Goal: Check status: Check status

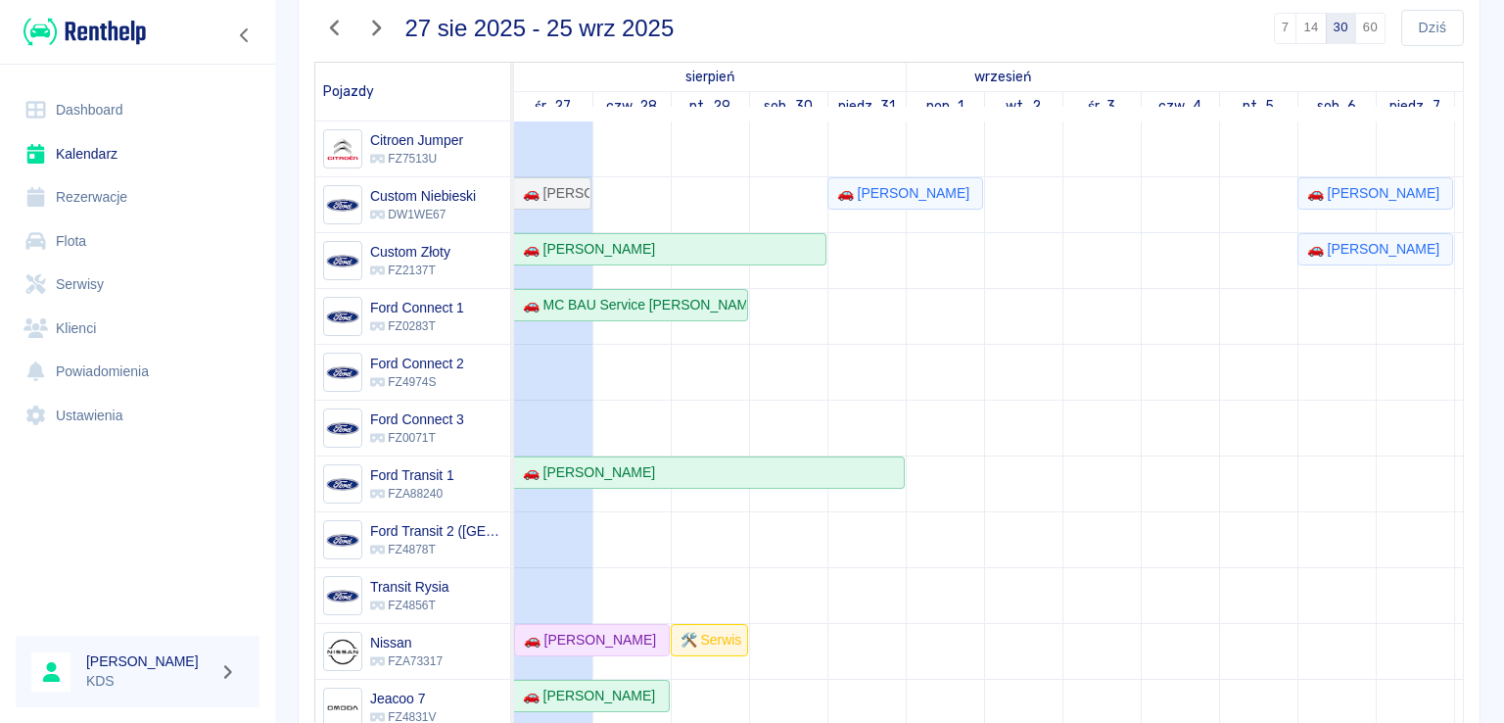
scroll to position [155, 0]
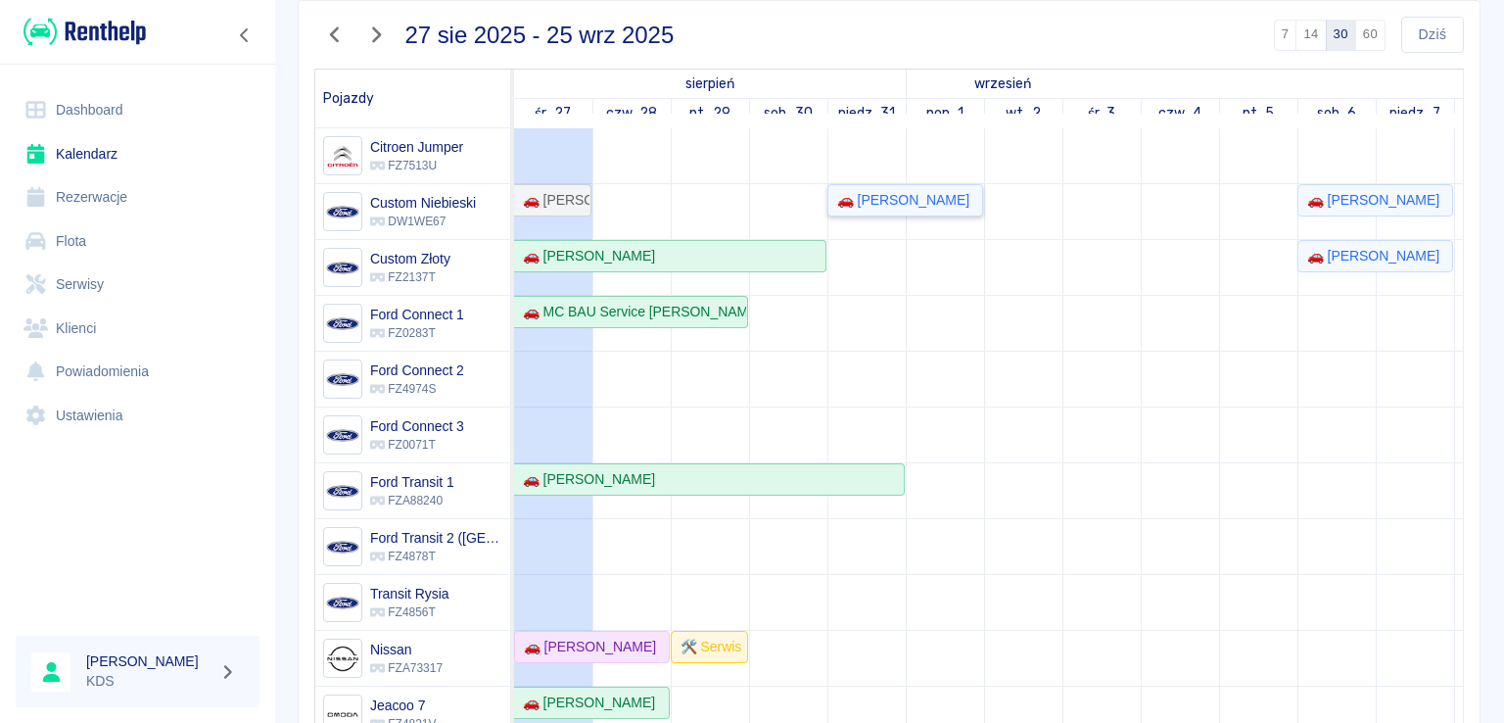
click at [944, 210] on link "🚗 [PERSON_NAME]" at bounding box center [905, 200] width 156 height 32
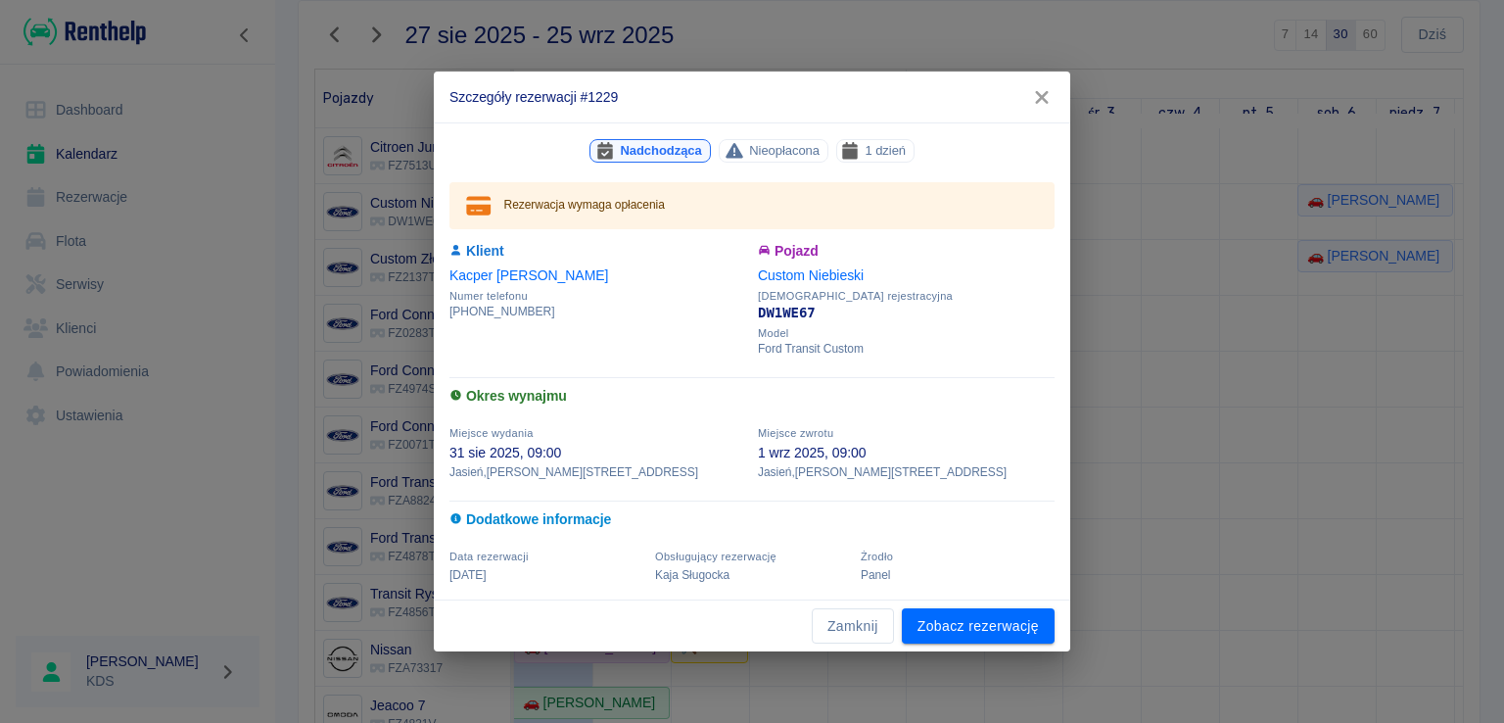
drag, startPoint x: 863, startPoint y: 636, endPoint x: 758, endPoint y: 263, distance: 387.5
click at [865, 636] on button "Zamknij" at bounding box center [853, 626] width 82 height 36
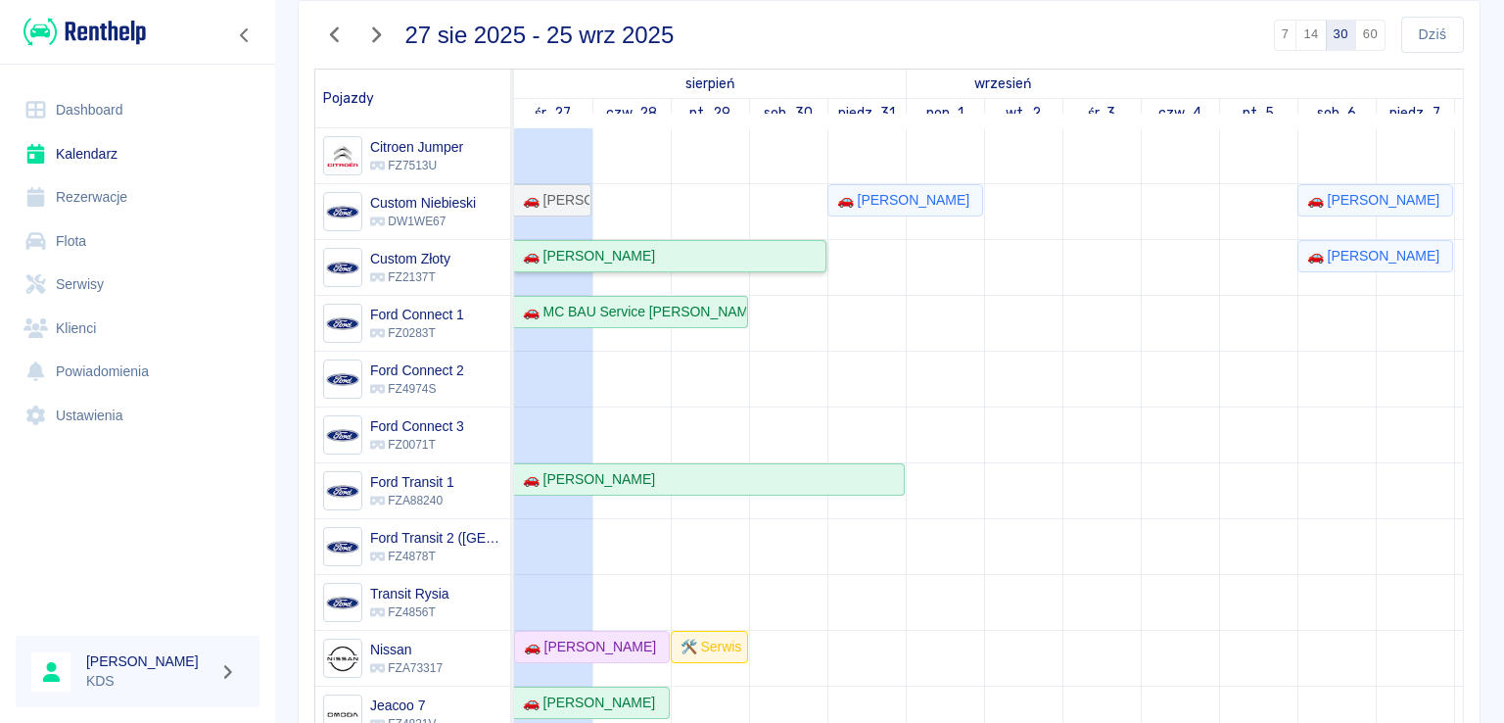
click at [737, 243] on link "🚗 [PERSON_NAME]" at bounding box center [670, 256] width 312 height 32
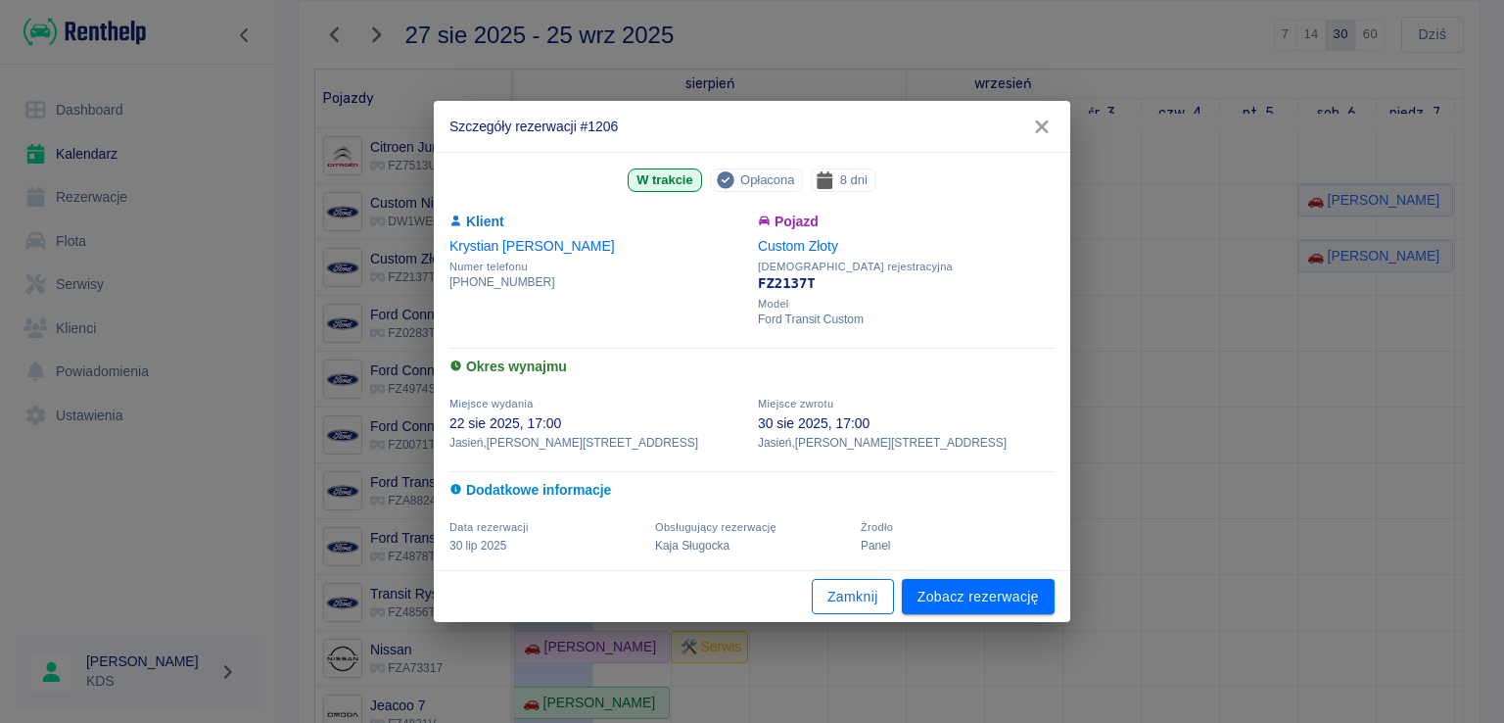
click at [869, 596] on button "Zamknij" at bounding box center [853, 597] width 82 height 36
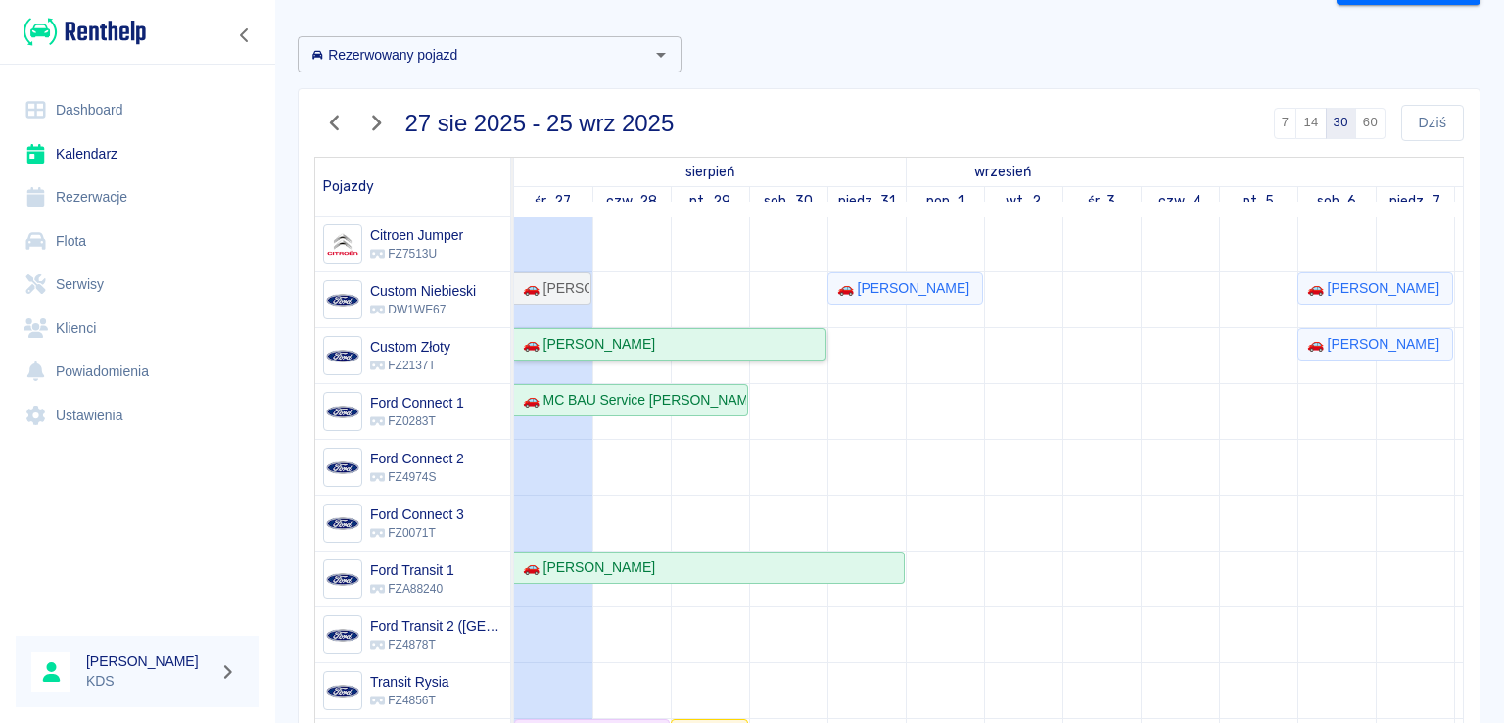
scroll to position [65, 0]
click at [880, 298] on div "🚗 [PERSON_NAME]" at bounding box center [899, 290] width 140 height 21
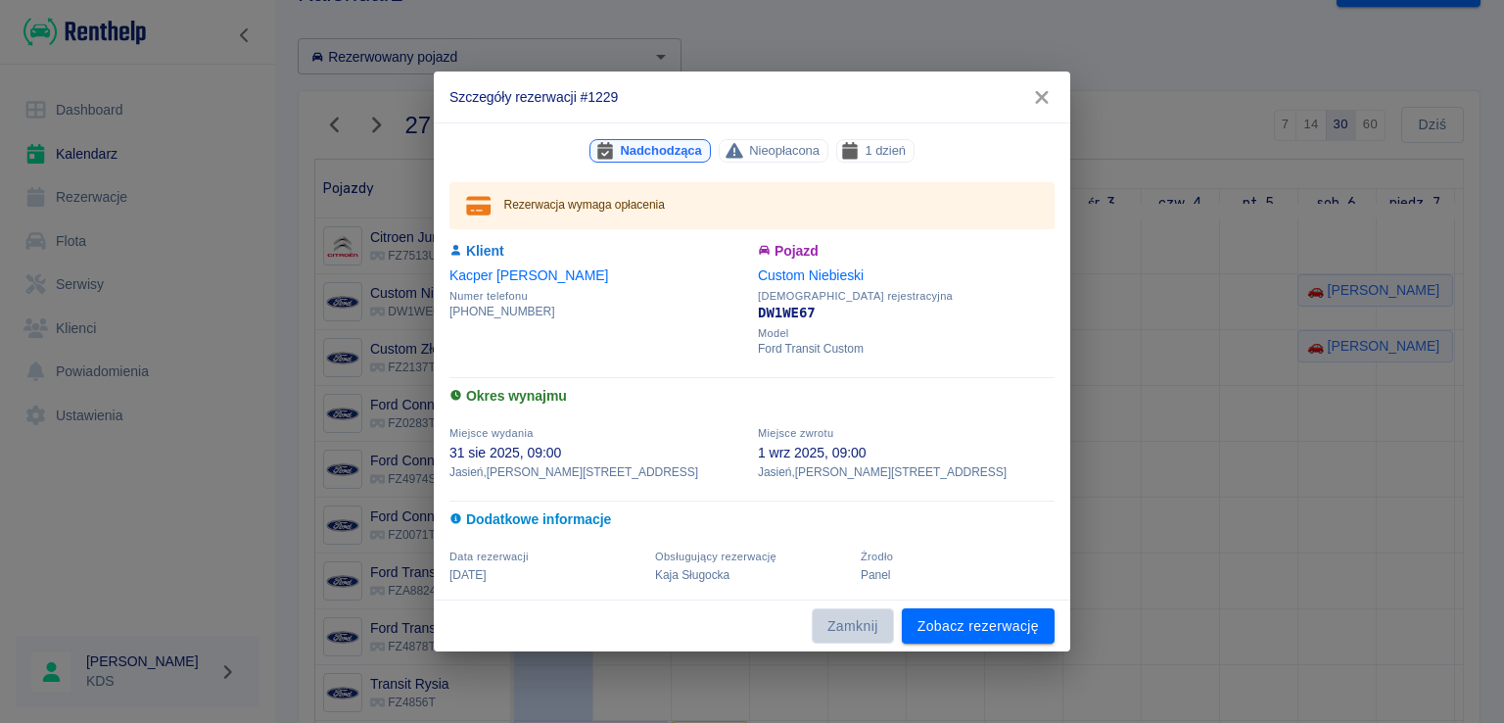
drag, startPoint x: 847, startPoint y: 631, endPoint x: 1503, endPoint y: 301, distance: 734.4
click at [849, 628] on button "Zamknij" at bounding box center [853, 626] width 82 height 36
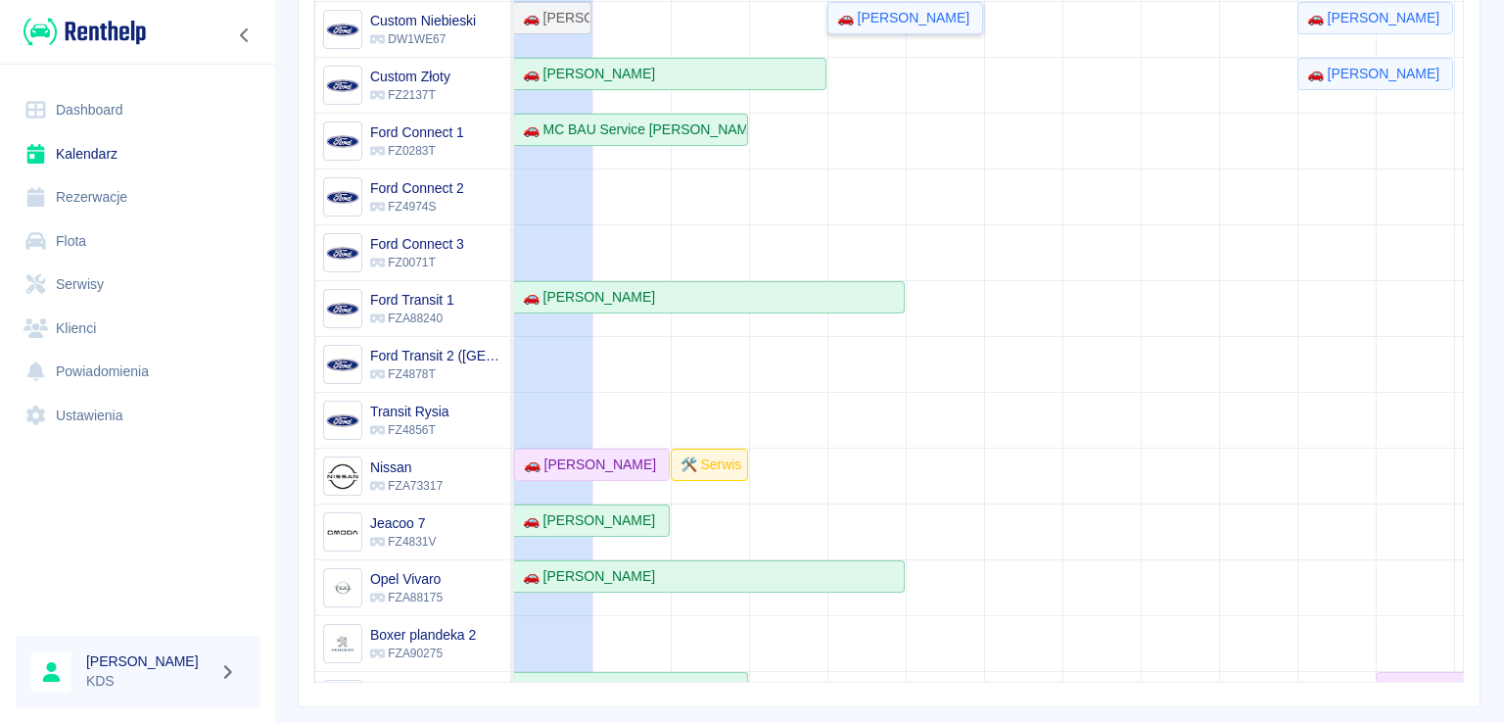
scroll to position [0, 0]
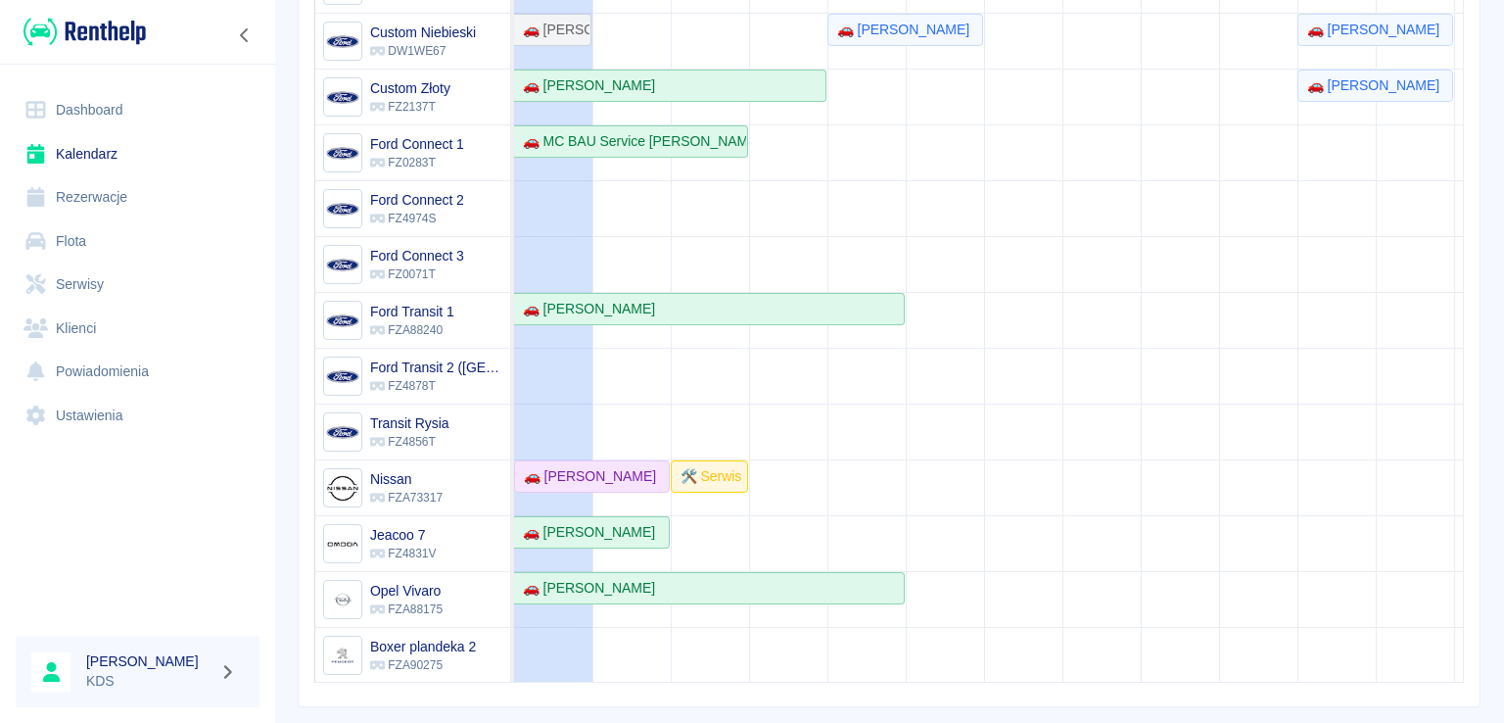
drag, startPoint x: 1483, startPoint y: 360, endPoint x: 1495, endPoint y: 322, distance: 40.0
click at [1485, 308] on div "Rezerwacje Kalendarz Dodaj rezerwację Rezerwowany pojazd Rezerwowany pojazd [DA…" at bounding box center [889, 195] width 1230 height 1024
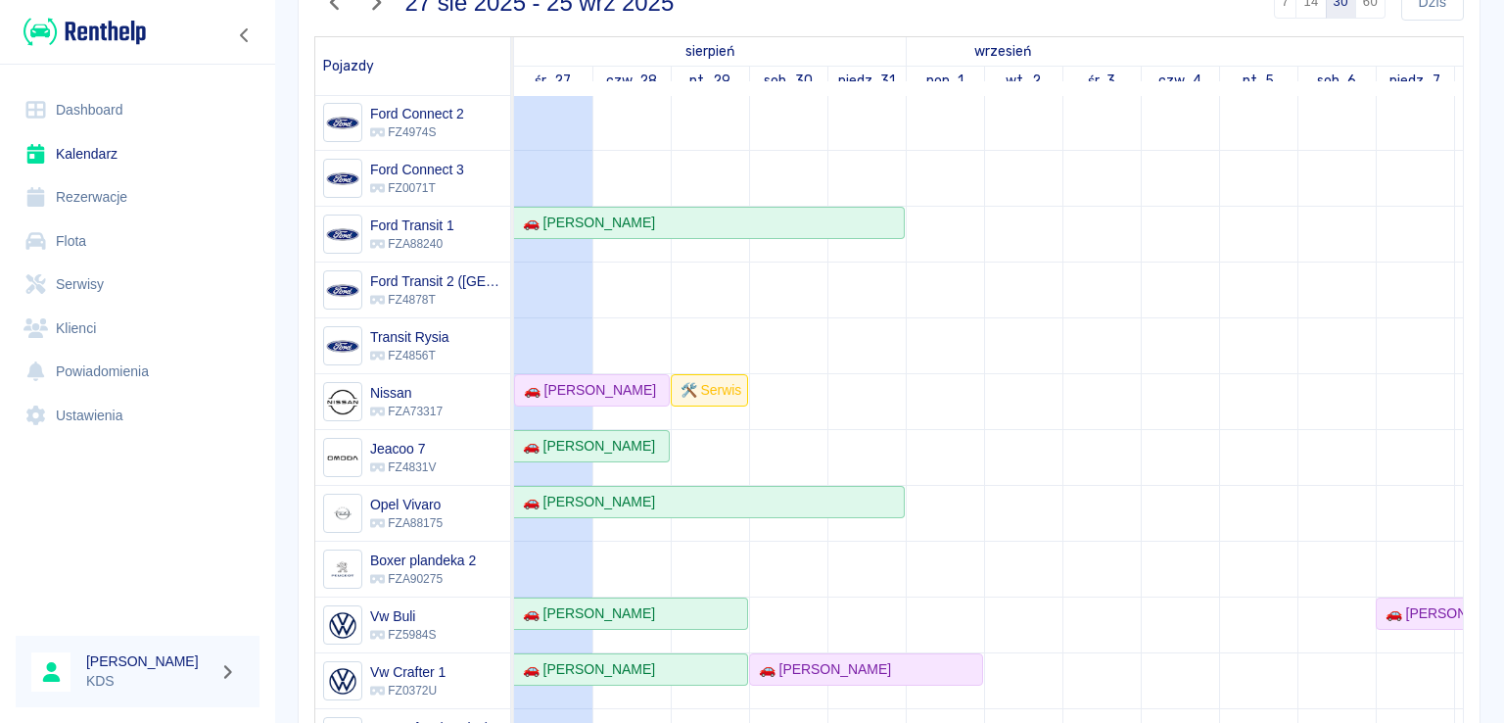
scroll to position [235, 0]
click at [568, 380] on div "🚗 [PERSON_NAME]" at bounding box center [586, 390] width 140 height 21
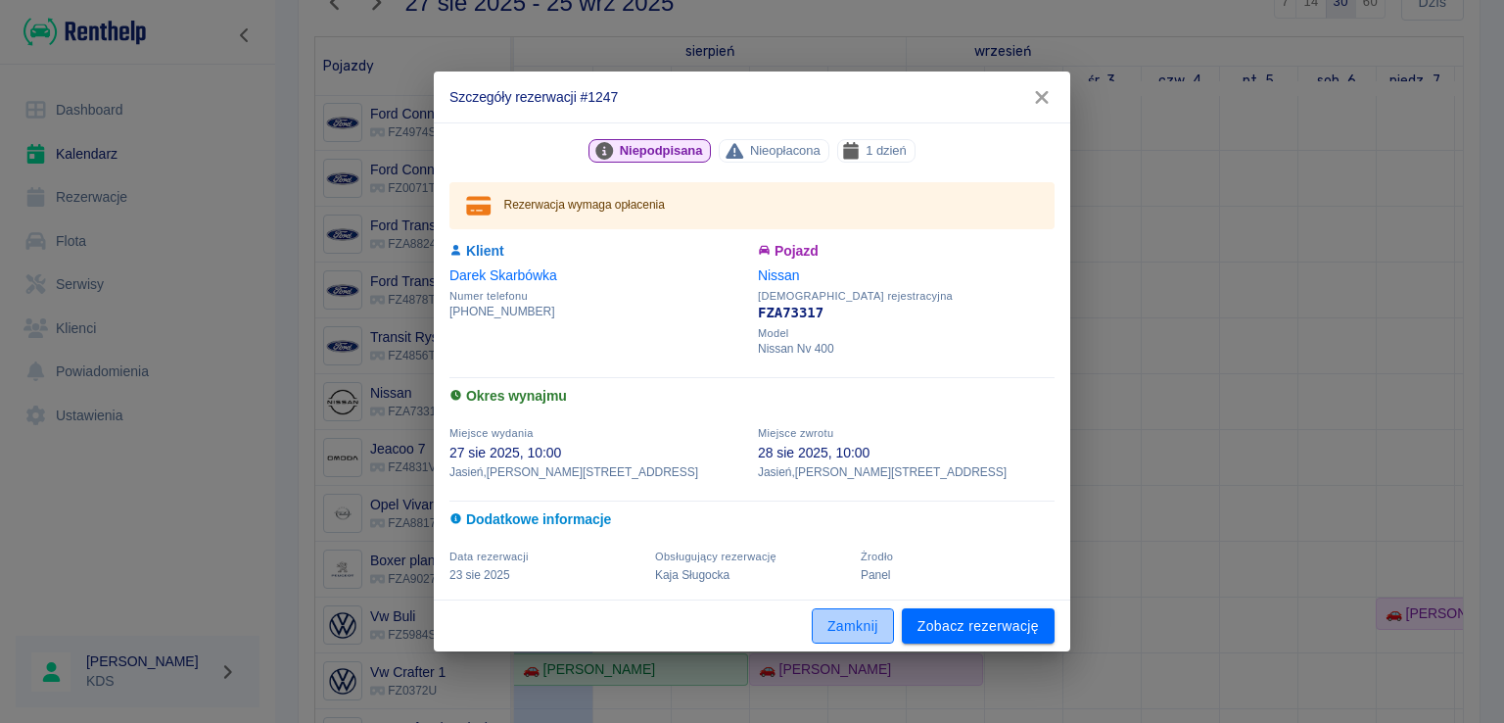
click at [860, 635] on button "Zamknij" at bounding box center [853, 626] width 82 height 36
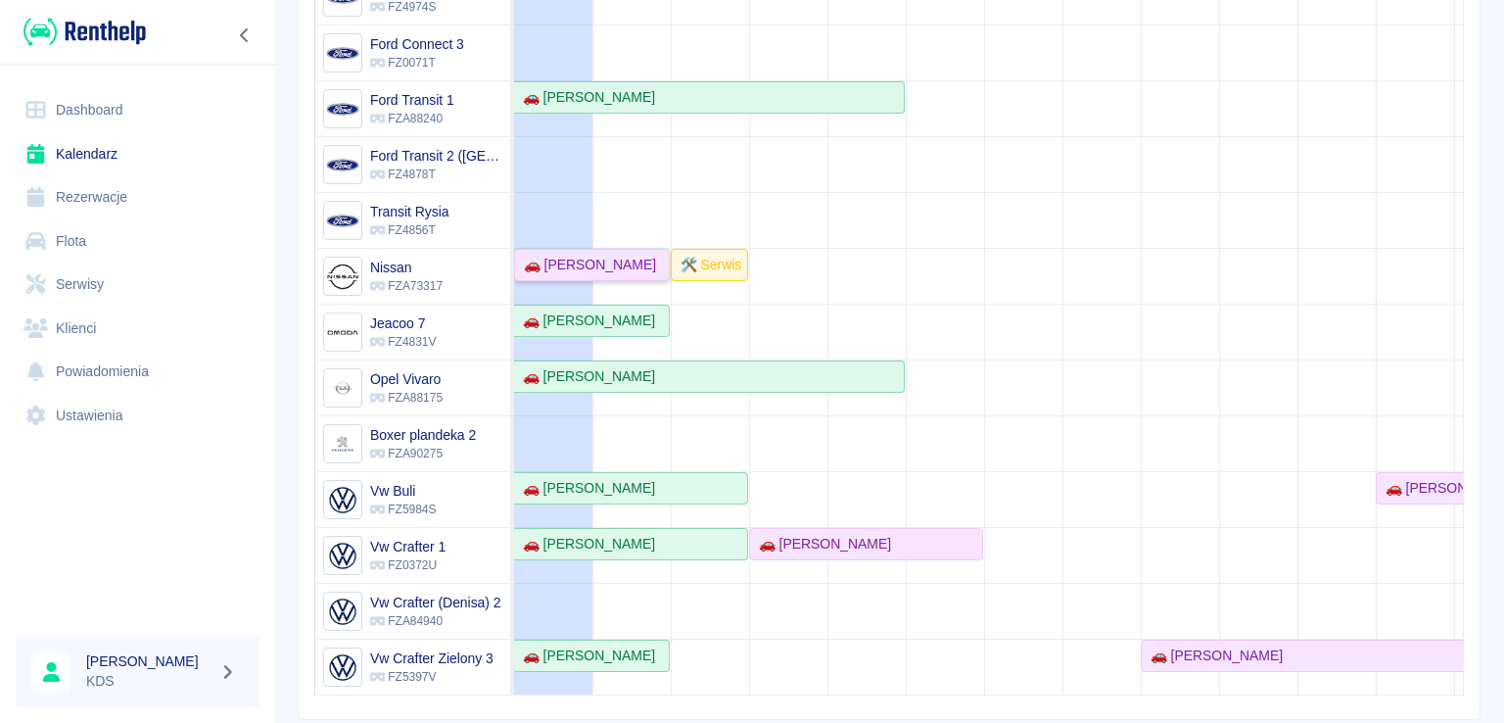
scroll to position [366, 0]
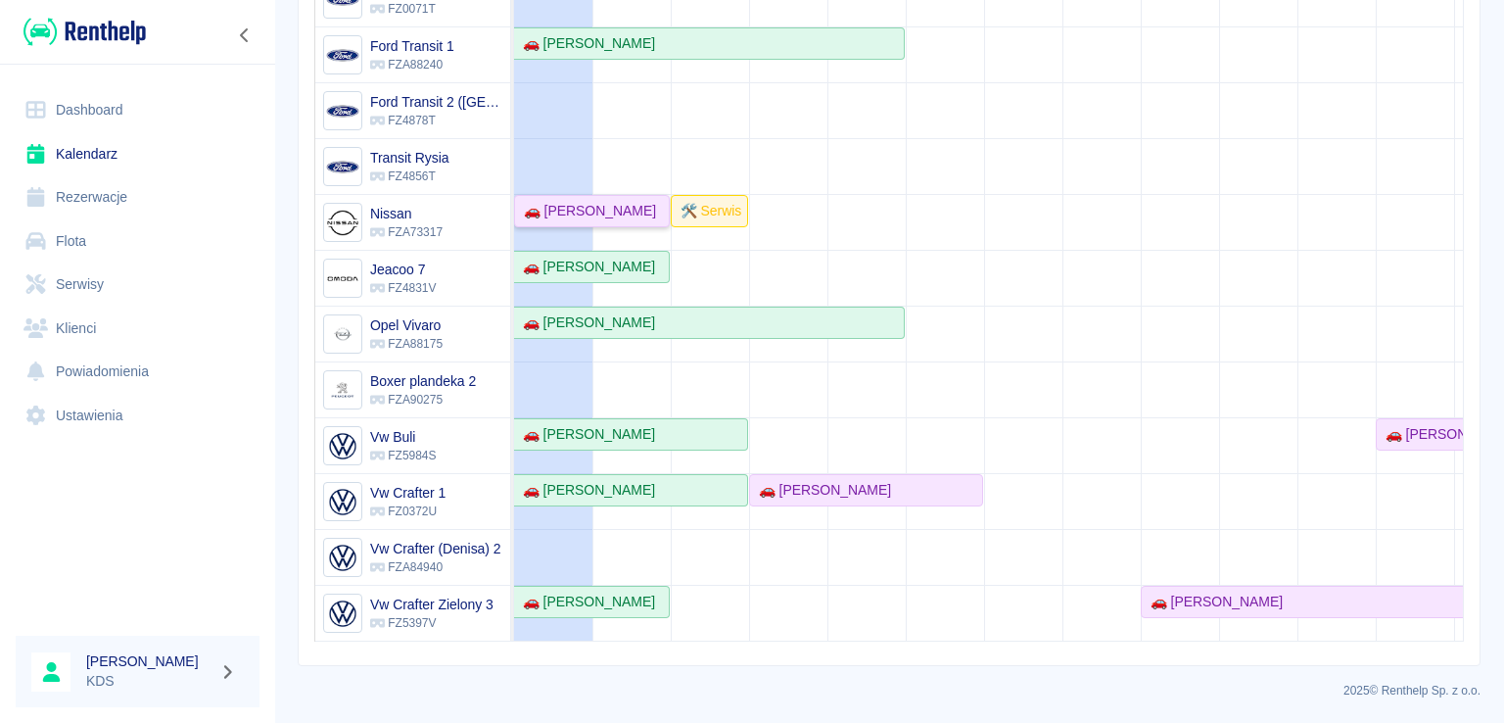
drag, startPoint x: 832, startPoint y: 637, endPoint x: 857, endPoint y: 635, distance: 24.6
click at [857, 635] on td "🚗 [PERSON_NAME] 🚗 [PERSON_NAME] 🚗 [PERSON_NAME] 🚗 [PERSON_NAME] 🚗 [PERSON_NAME]…" at bounding box center [989, 279] width 950 height 725
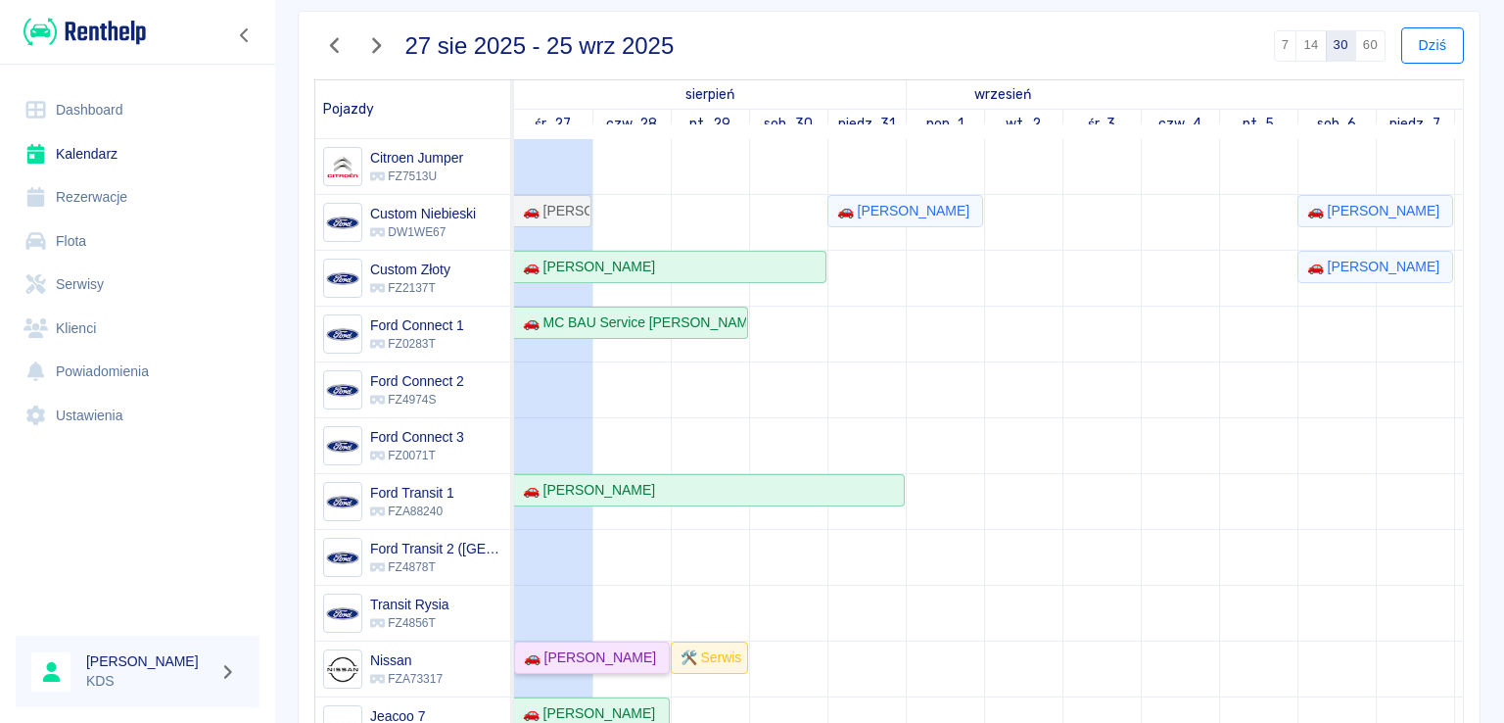
scroll to position [75, 0]
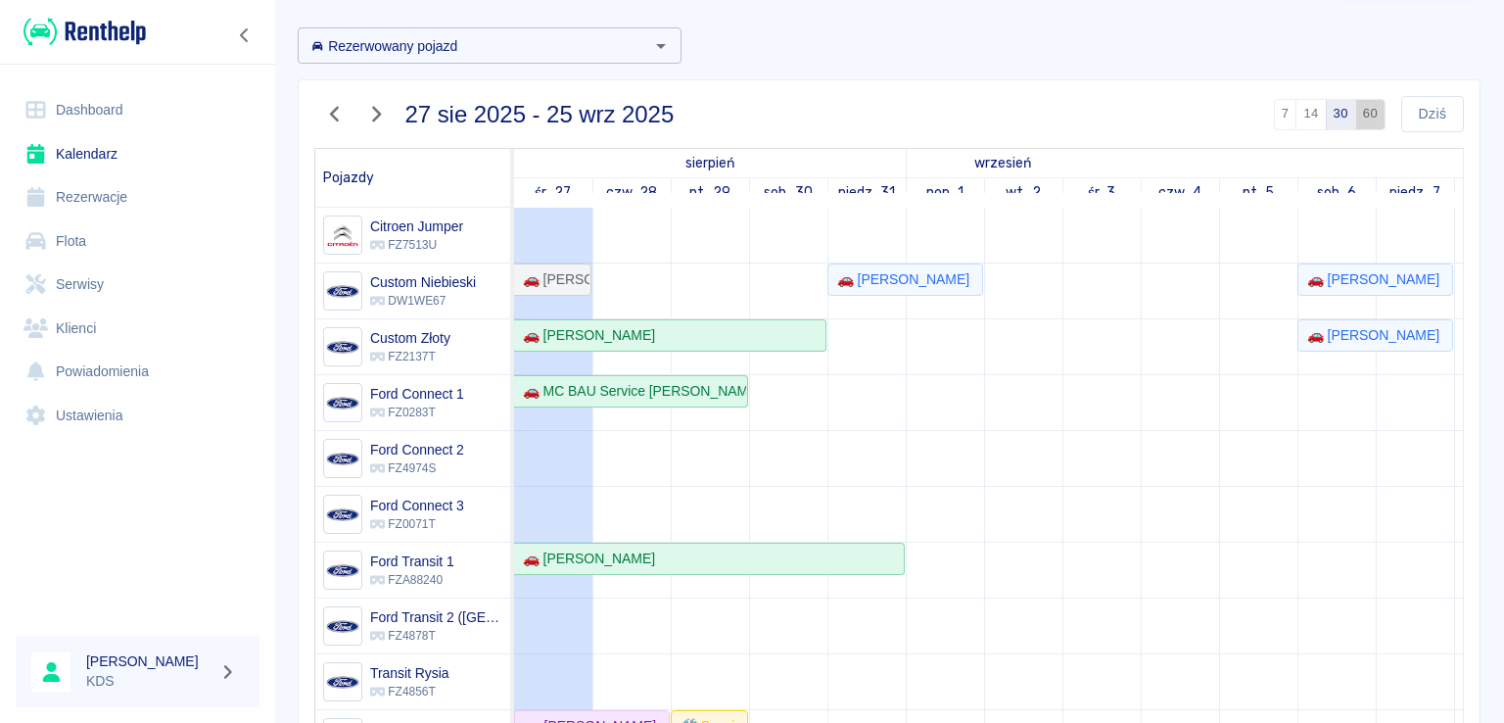
drag, startPoint x: 1360, startPoint y: 119, endPoint x: 1377, endPoint y: 124, distance: 17.4
click at [1360, 120] on button "60" at bounding box center [1370, 114] width 30 height 31
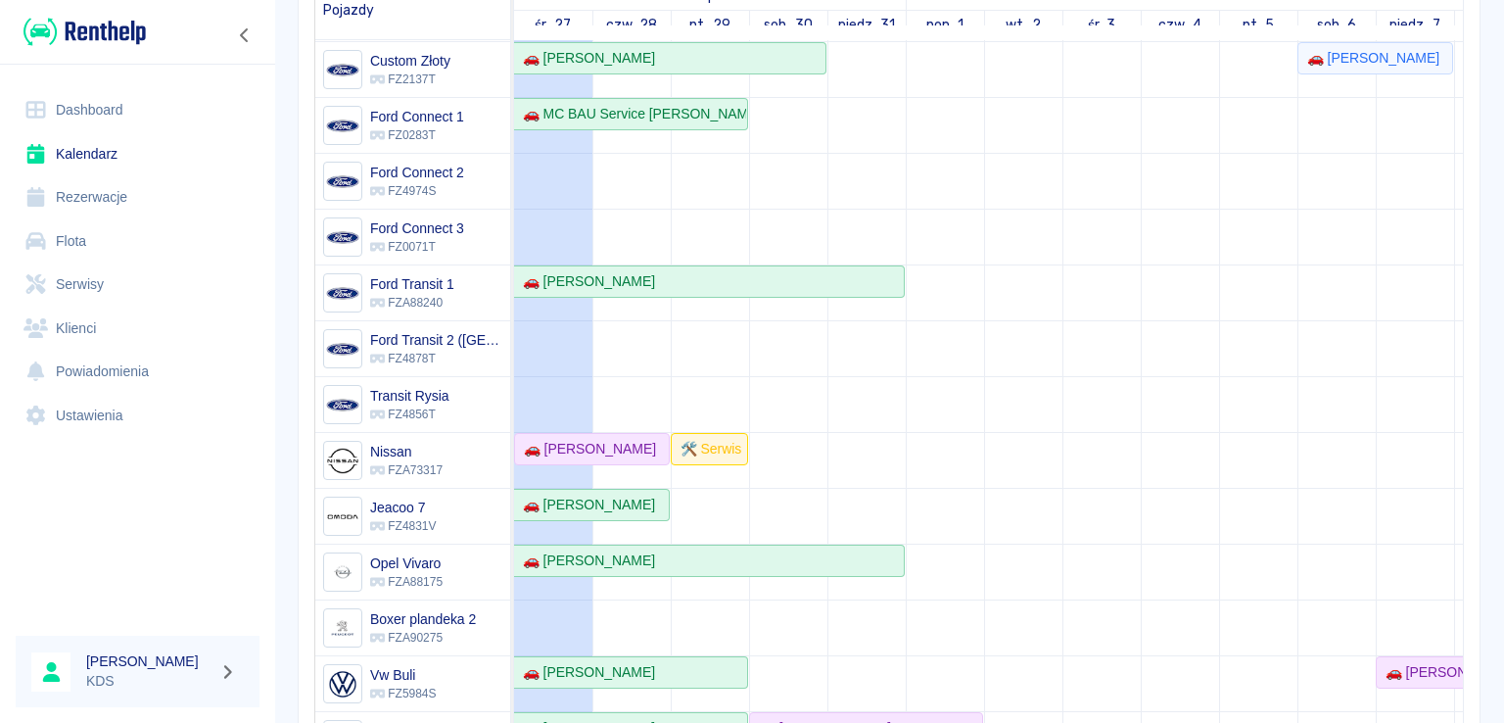
scroll to position [196, 0]
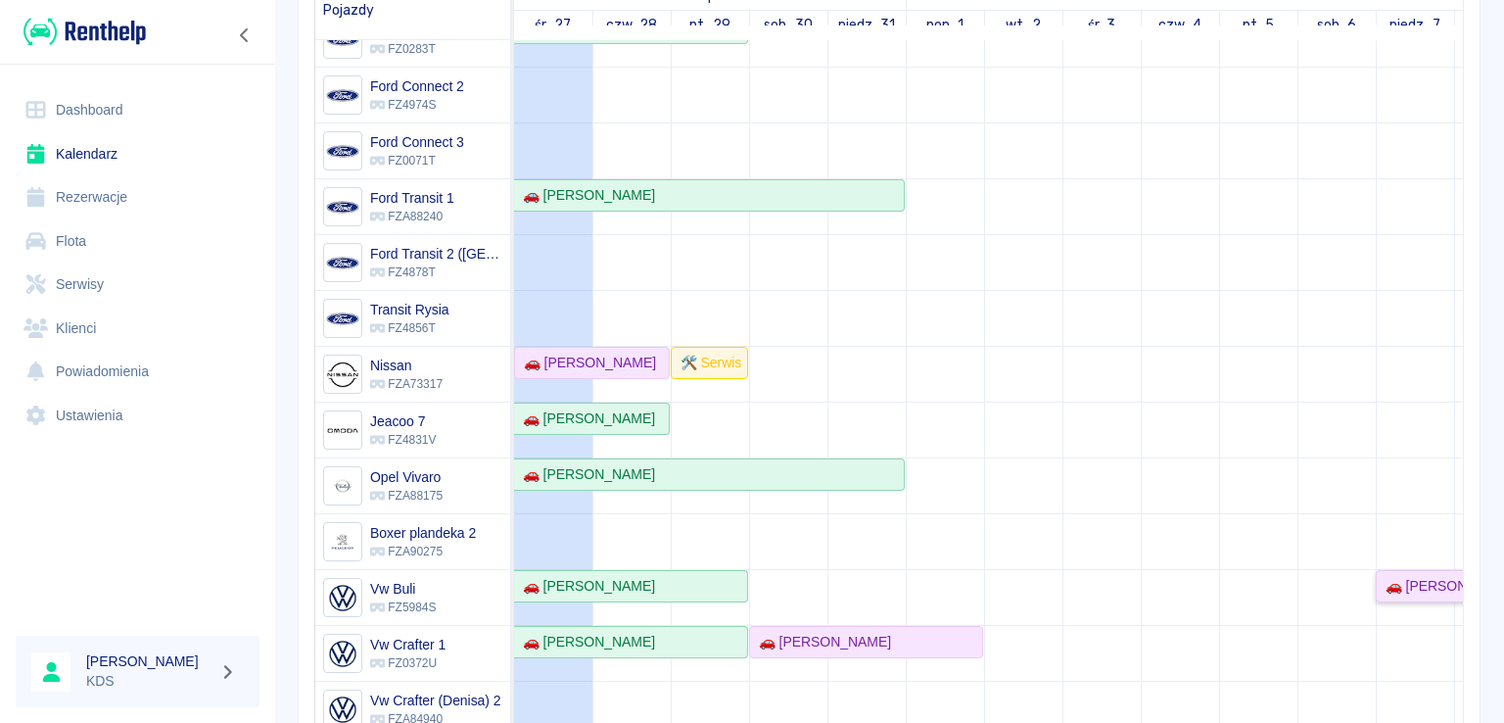
click at [1408, 577] on div "🚗 [PERSON_NAME]" at bounding box center [1448, 586] width 140 height 21
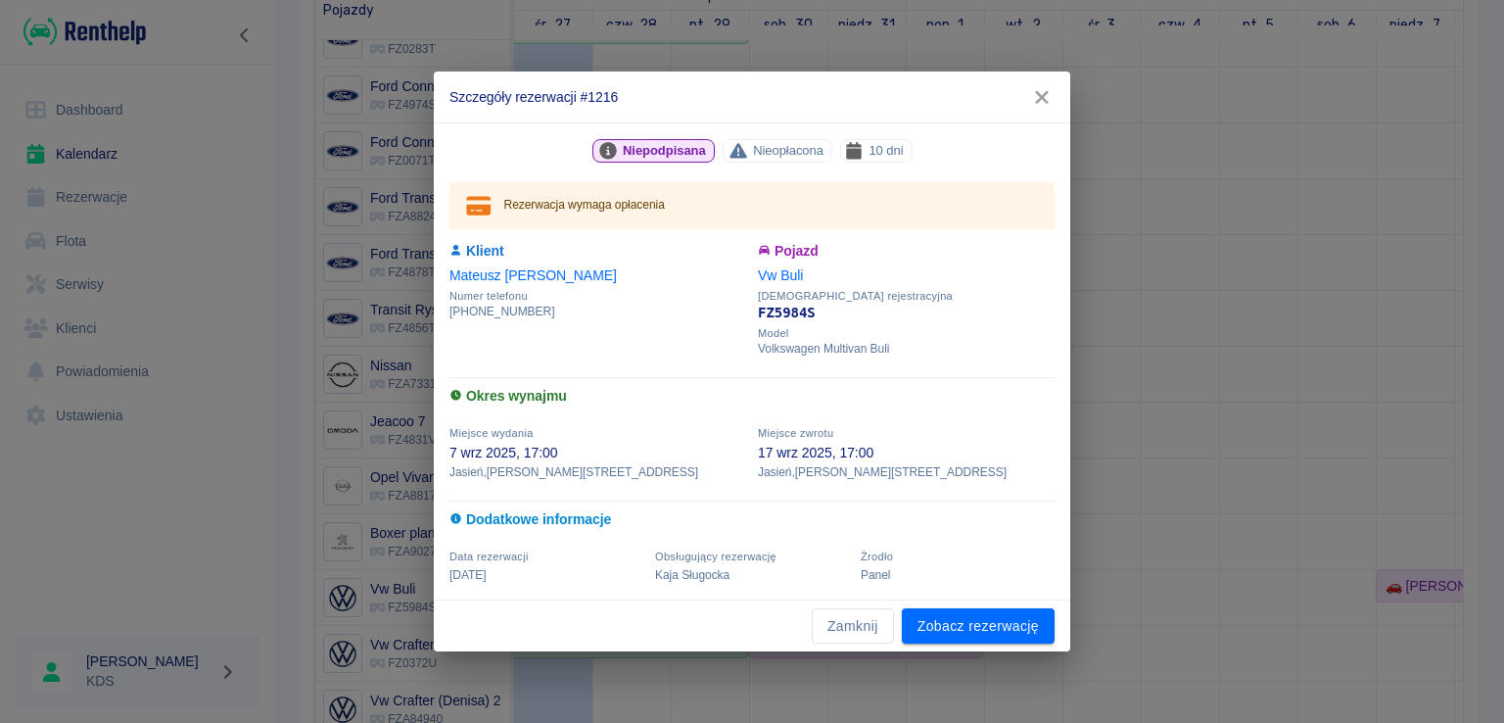
click at [1041, 95] on icon "button" at bounding box center [1041, 97] width 13 height 13
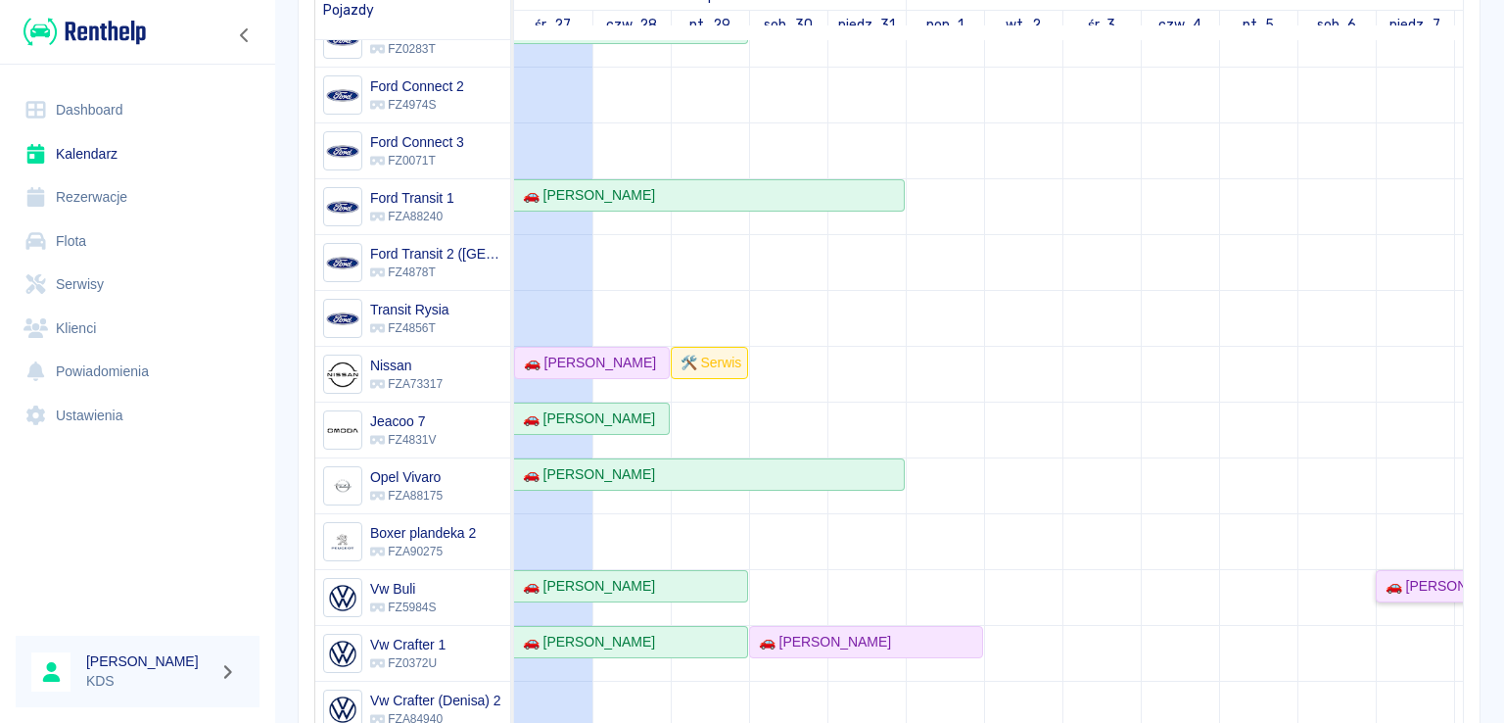
click at [1393, 582] on div "🚗 [PERSON_NAME]" at bounding box center [1448, 586] width 140 height 21
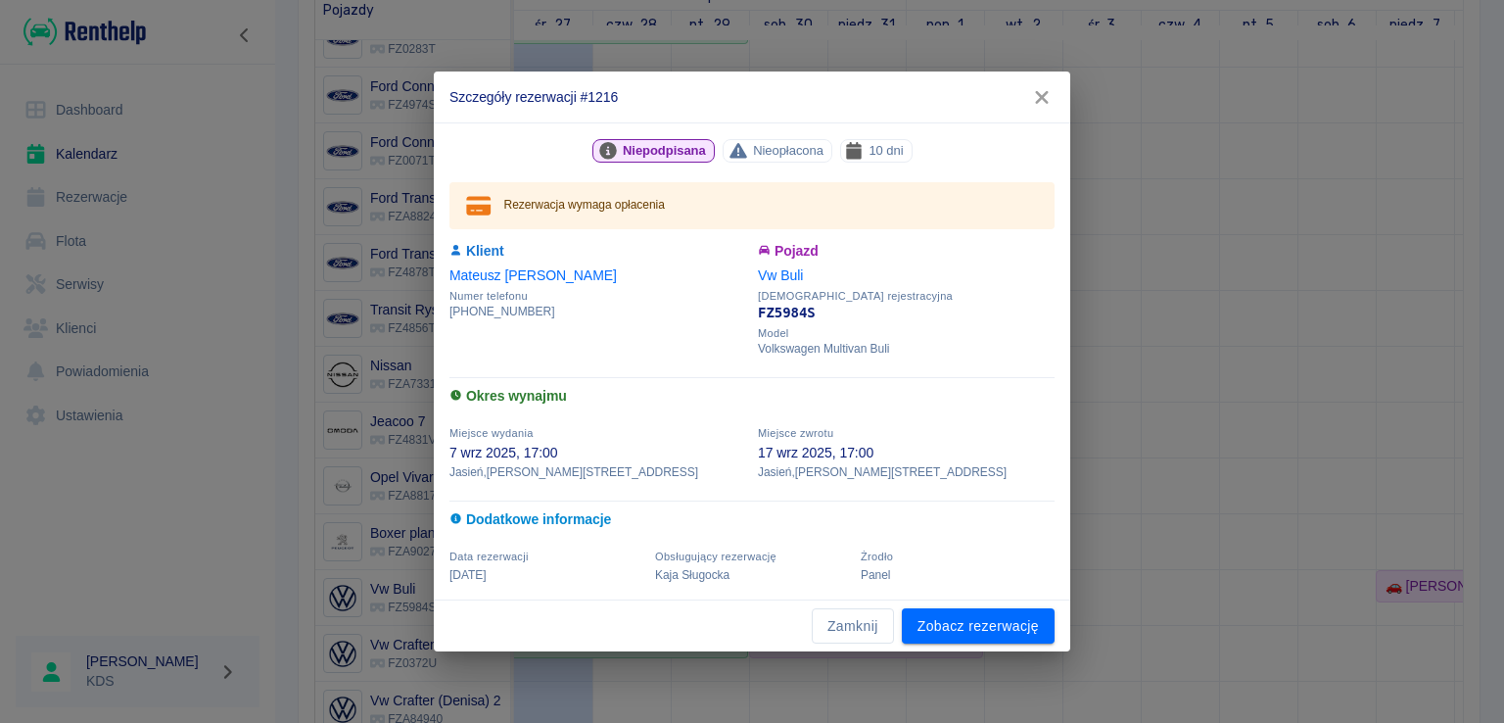
click at [1222, 462] on div "Szczegóły rezerwacji #1216 Niepodpisana Nieopłacona 10 dni Rezerwacja wymaga op…" at bounding box center [752, 361] width 1504 height 723
click at [853, 640] on button "Zamknij" at bounding box center [853, 626] width 82 height 36
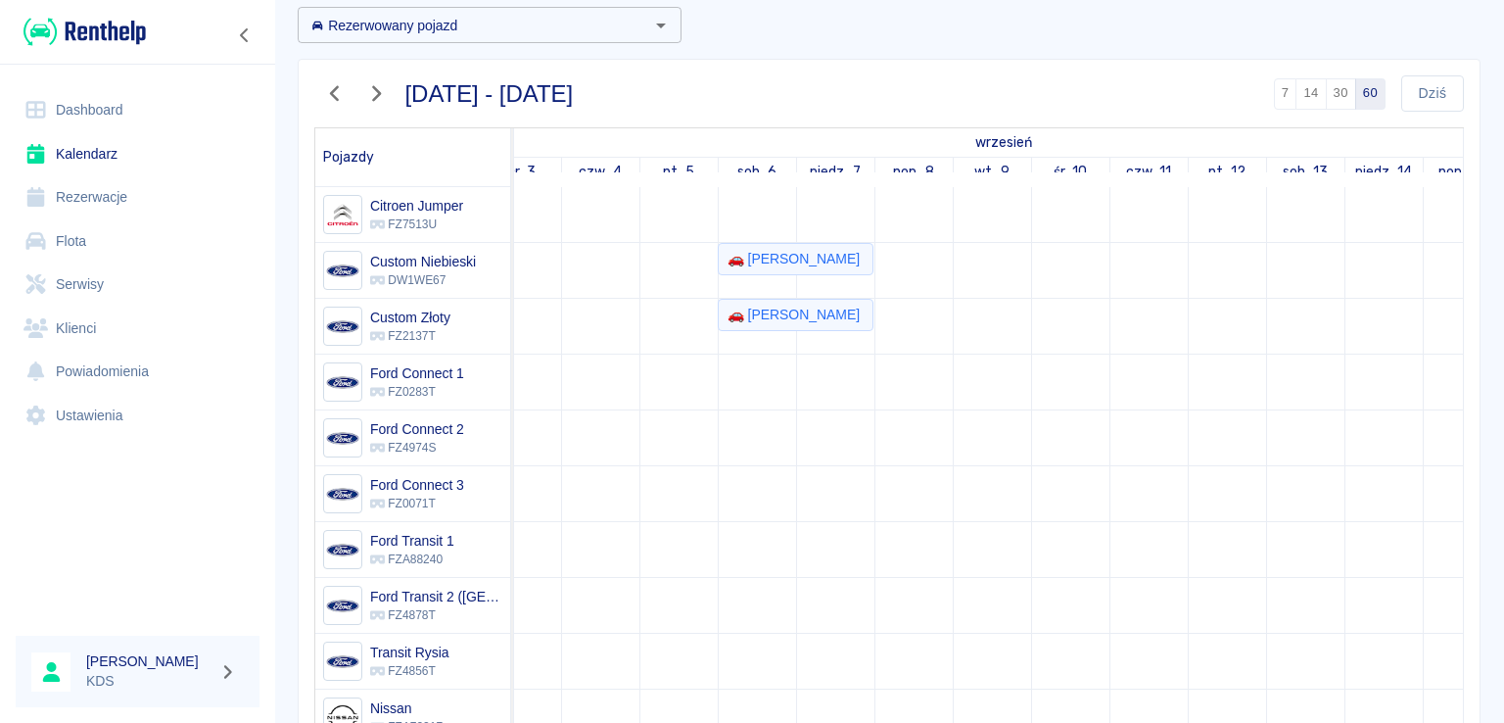
scroll to position [158, 0]
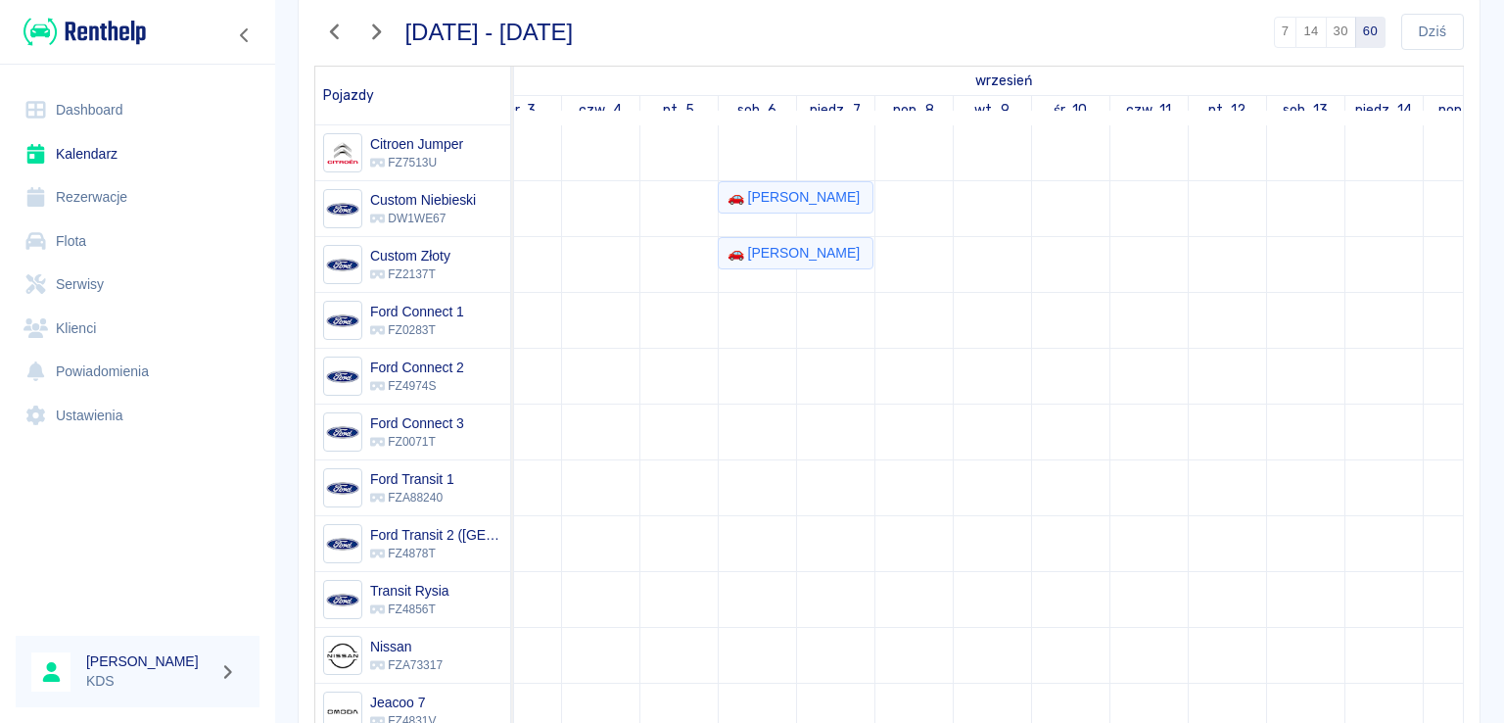
drag, startPoint x: 932, startPoint y: -85, endPoint x: 1336, endPoint y: 412, distance: 640.5
click at [1336, 412] on td at bounding box center [1305, 599] width 78 height 948
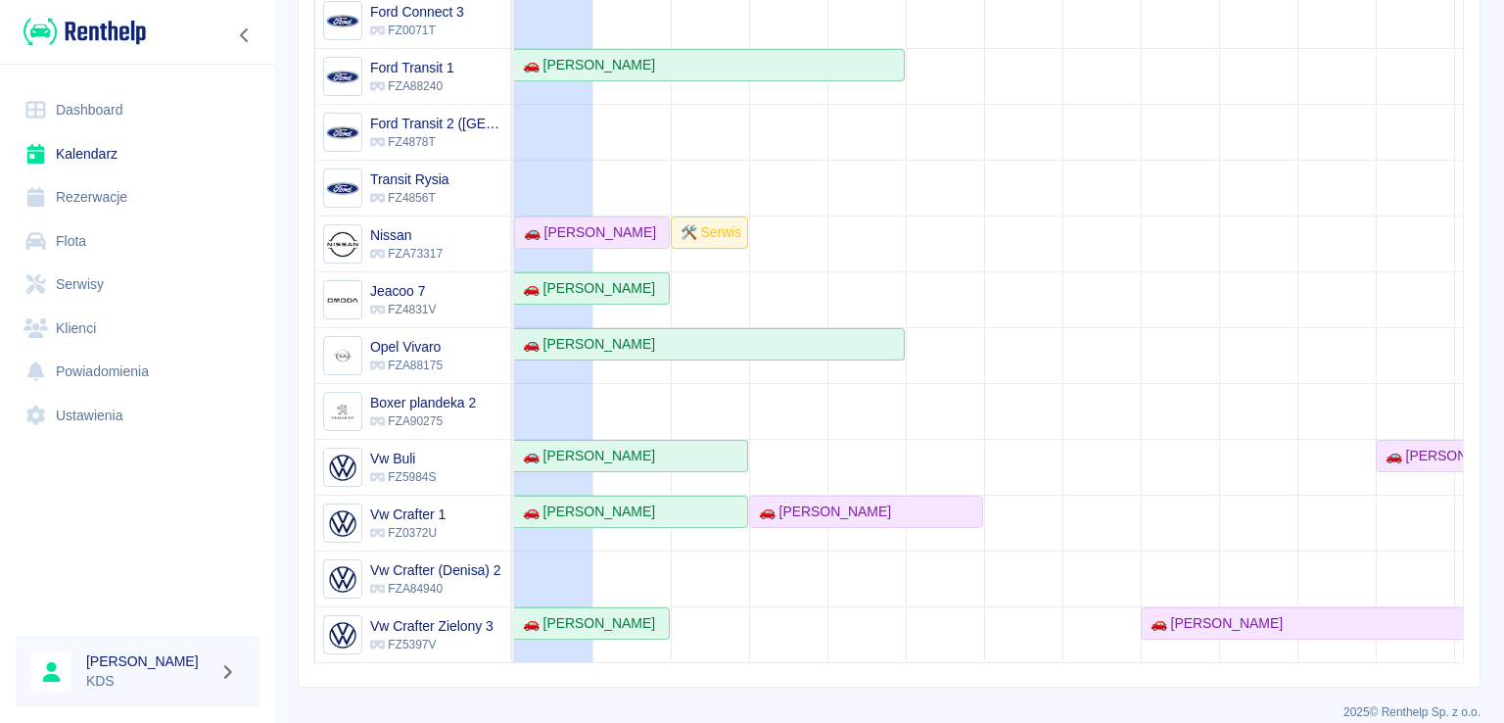
scroll to position [39, 0]
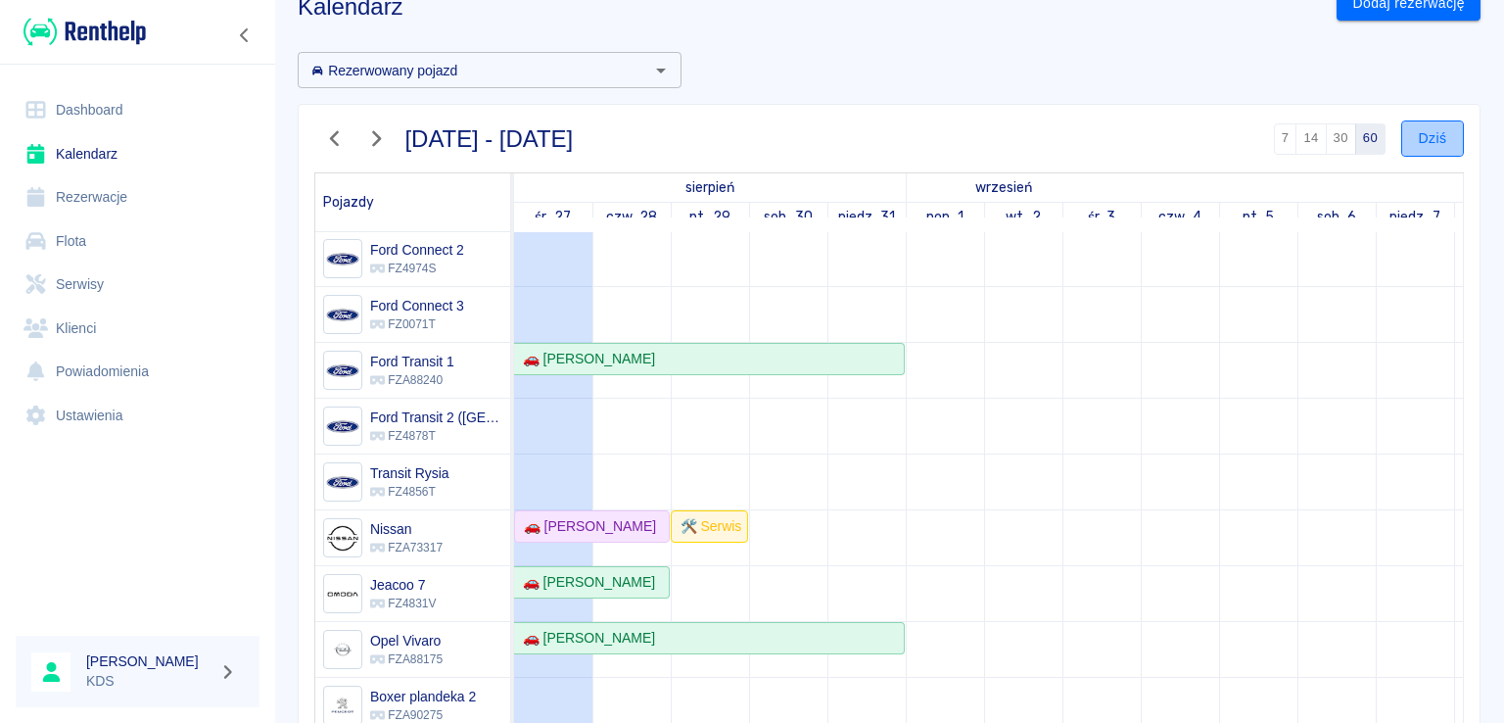
click at [1428, 133] on button "Dziś" at bounding box center [1432, 138] width 63 height 36
click at [1405, 208] on link "niedz., 7" at bounding box center [1415, 217] width 61 height 28
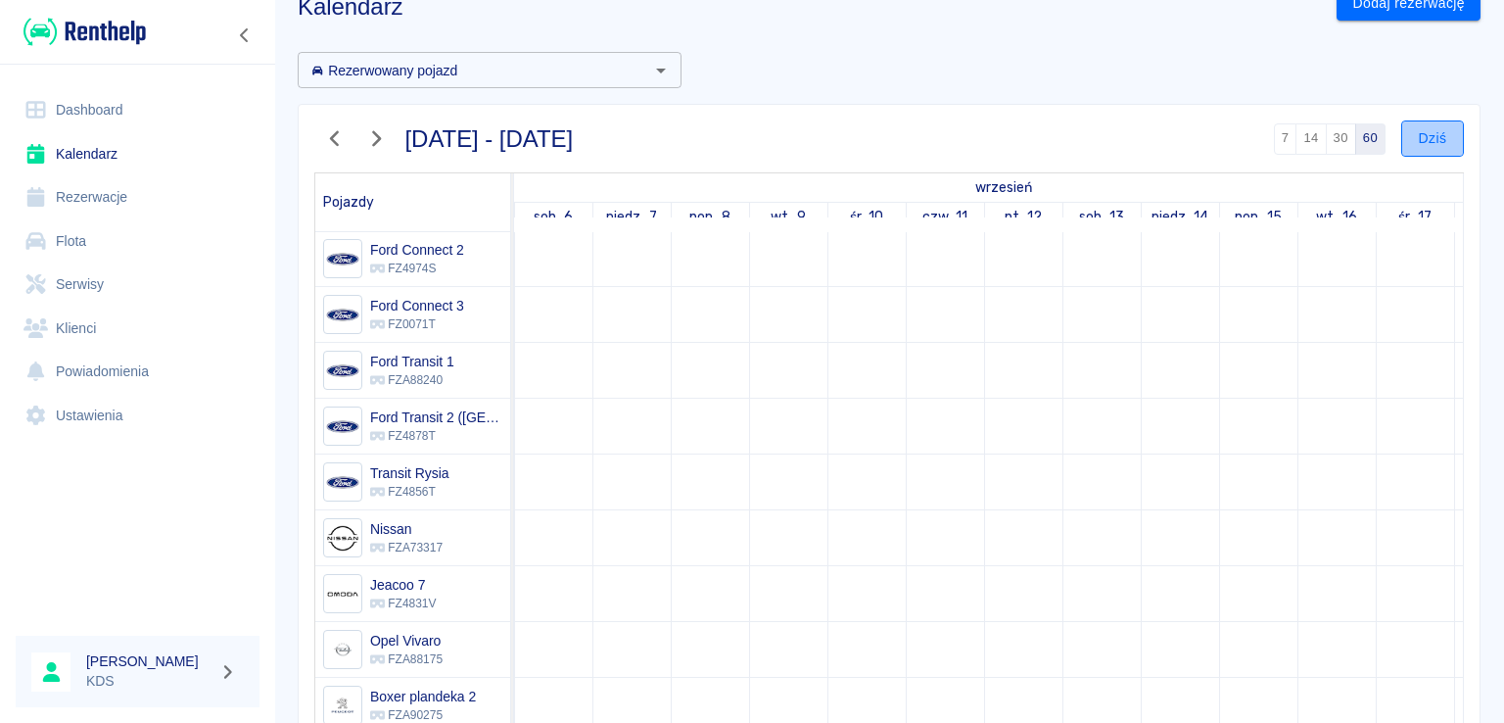
click at [1412, 134] on button "Dziś" at bounding box center [1432, 138] width 63 height 36
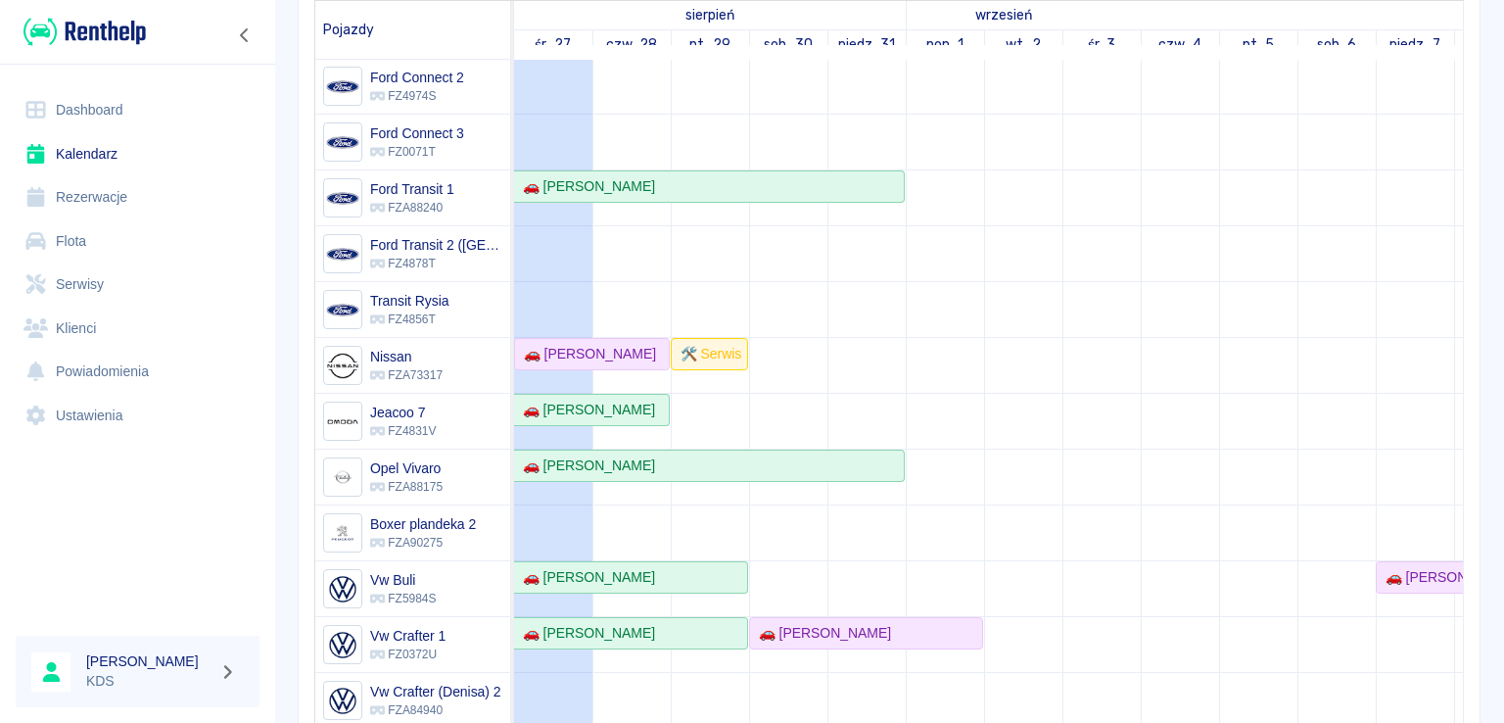
scroll to position [238, 0]
